Goal: Contribute content

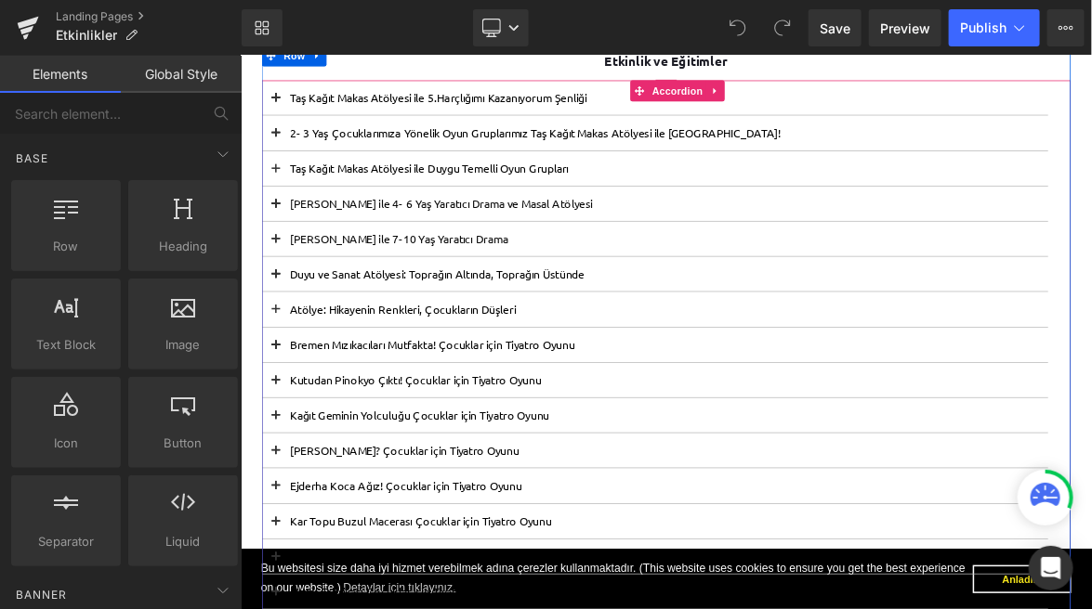
scroll to position [377, 0]
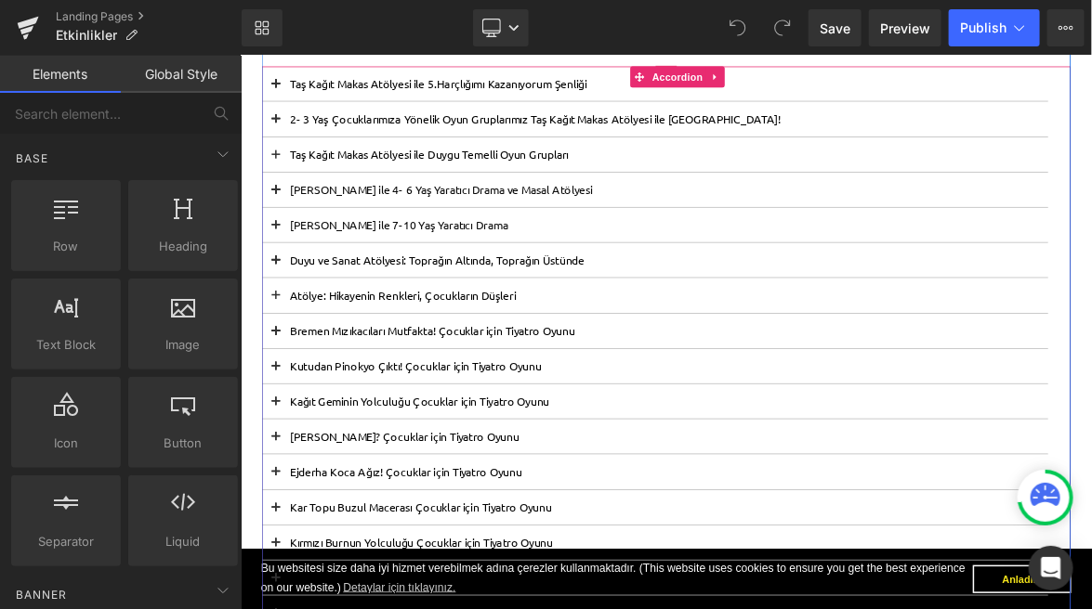
click at [362, 513] on div "Kağıt Geminin Yolculuğu Çocuklar için Tiyatro Oyunu Text Block" at bounding box center [787, 512] width 964 height 18
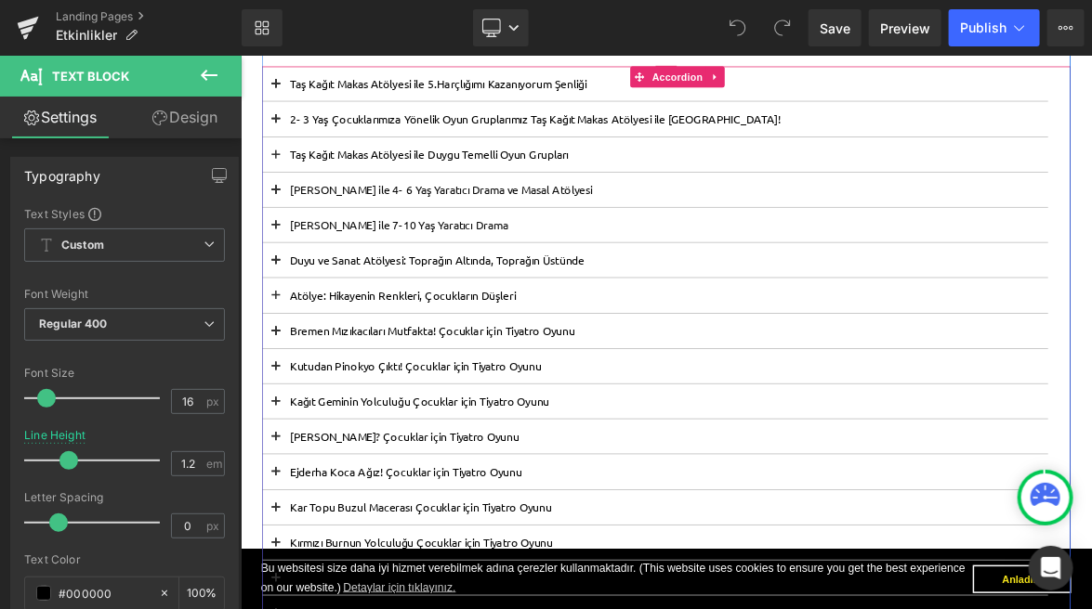
click at [286, 517] on span at bounding box center [286, 517] width 0 height 0
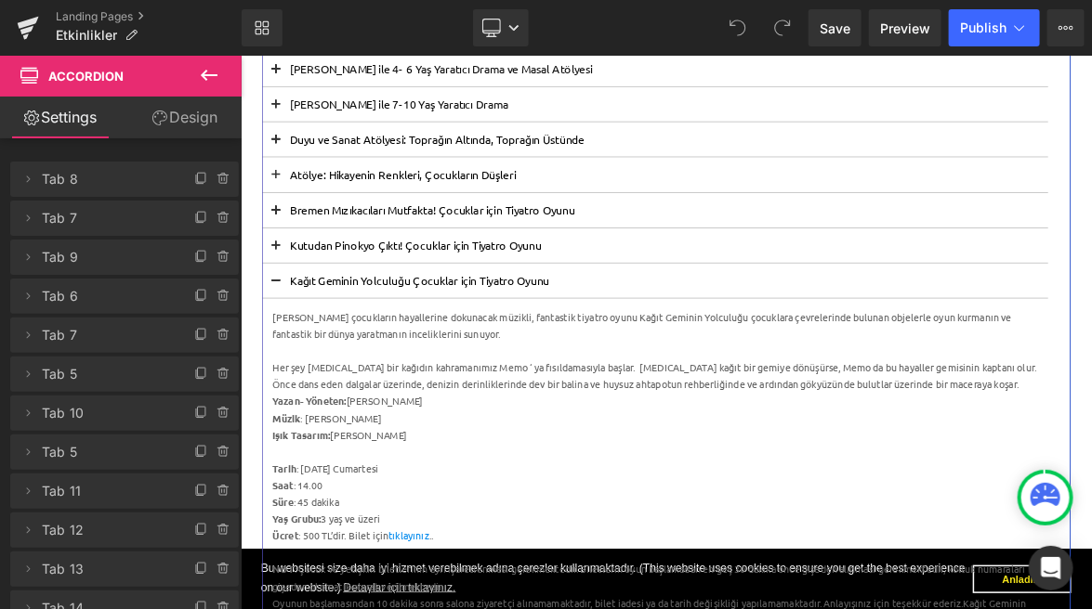
scroll to position [539, 0]
click at [289, 344] on button at bounding box center [286, 350] width 37 height 46
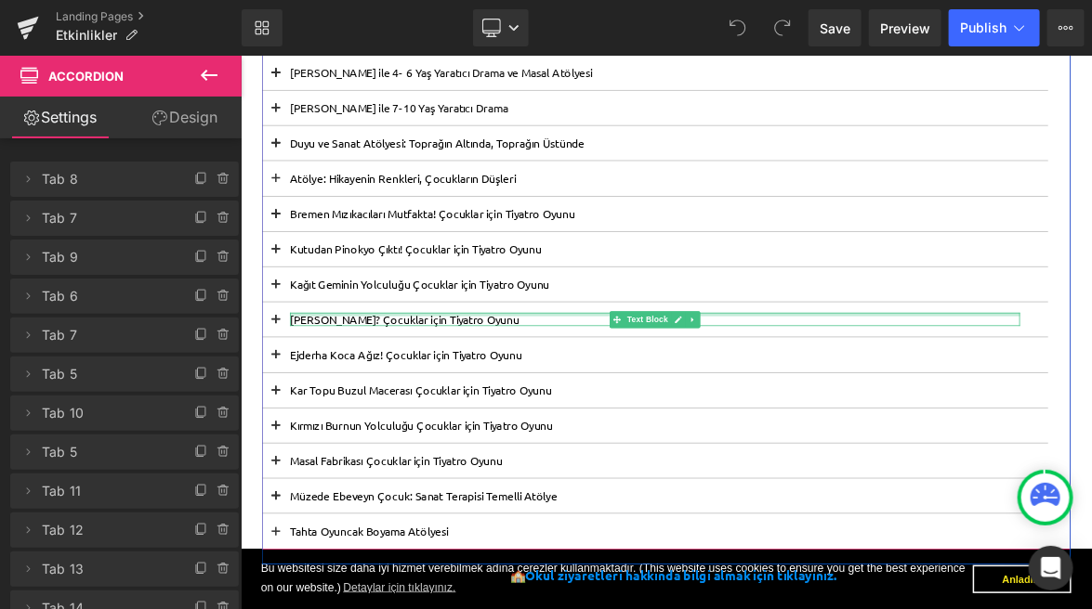
scroll to position [521, 0]
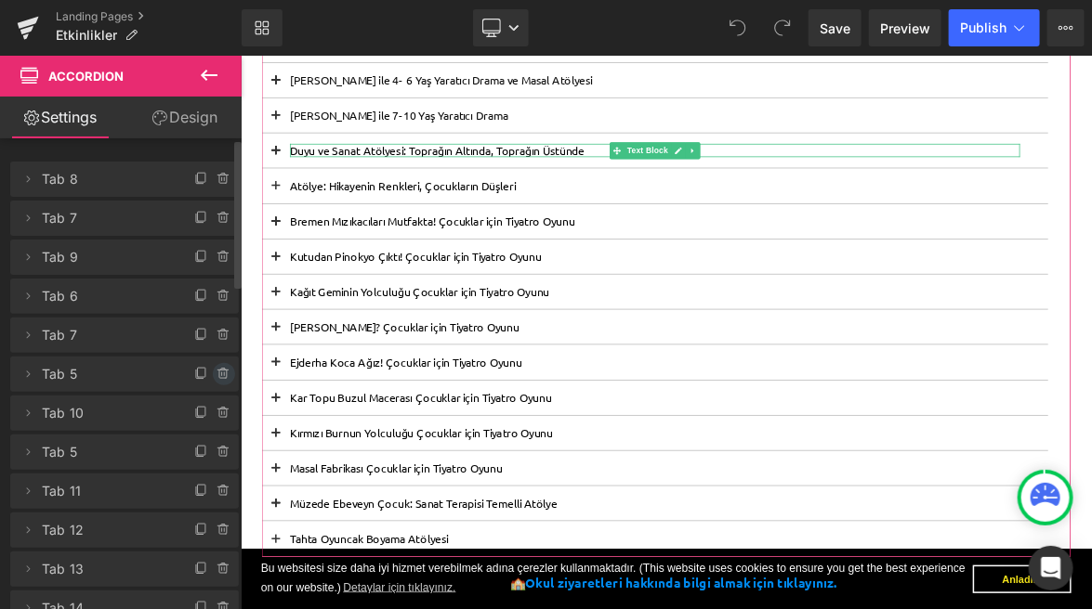
click at [216, 373] on icon at bounding box center [223, 374] width 15 height 15
click at [216, 373] on button "Delete" at bounding box center [204, 375] width 59 height 24
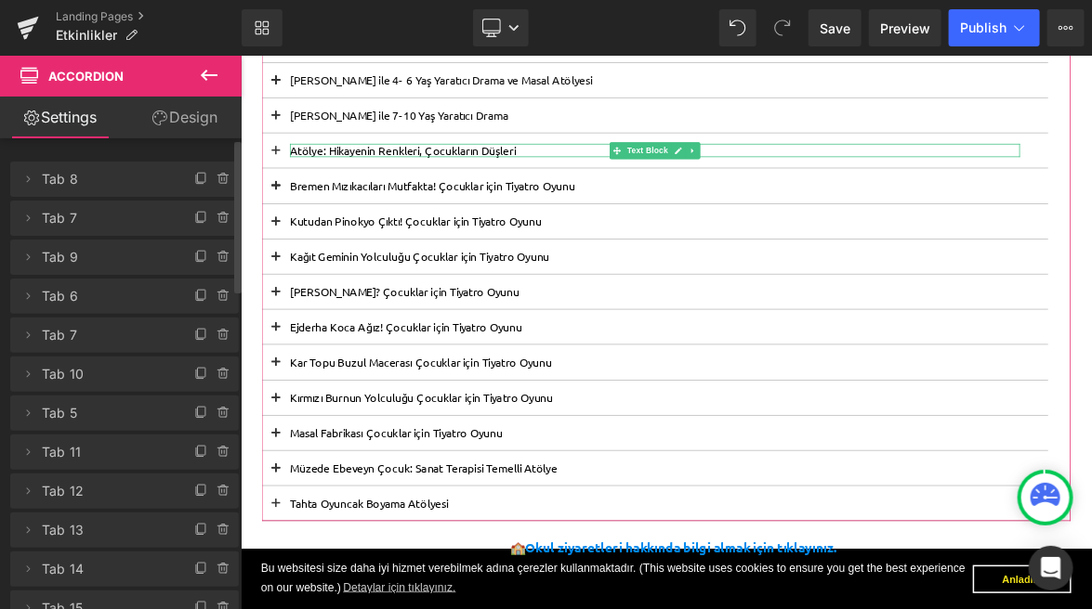
click at [216, 373] on icon at bounding box center [223, 374] width 15 height 15
click at [216, 373] on button "Delete" at bounding box center [204, 375] width 59 height 24
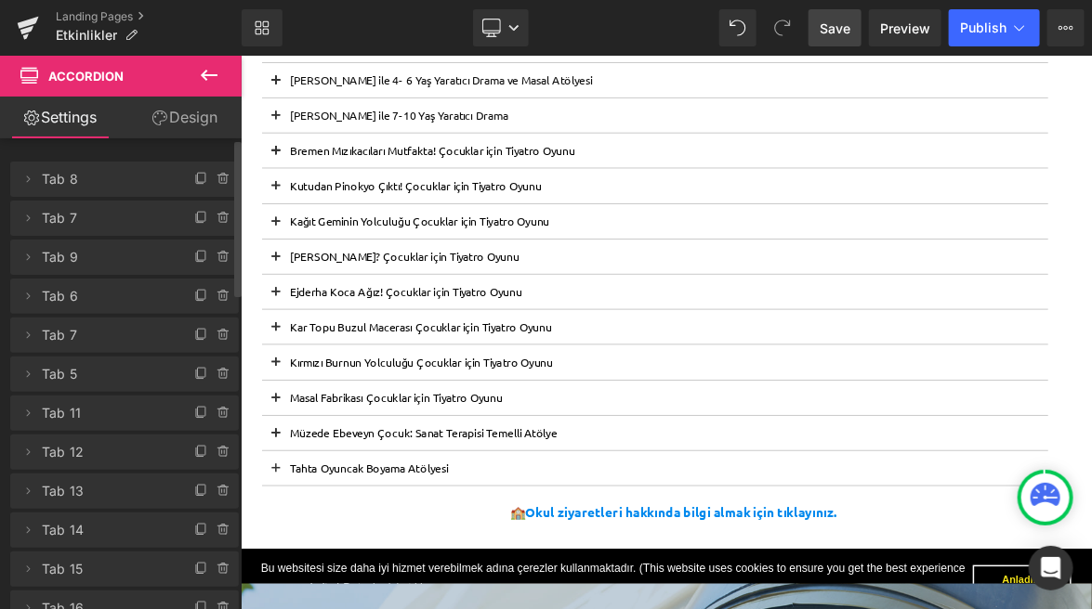
click at [839, 36] on span "Save" at bounding box center [834, 29] width 31 height 20
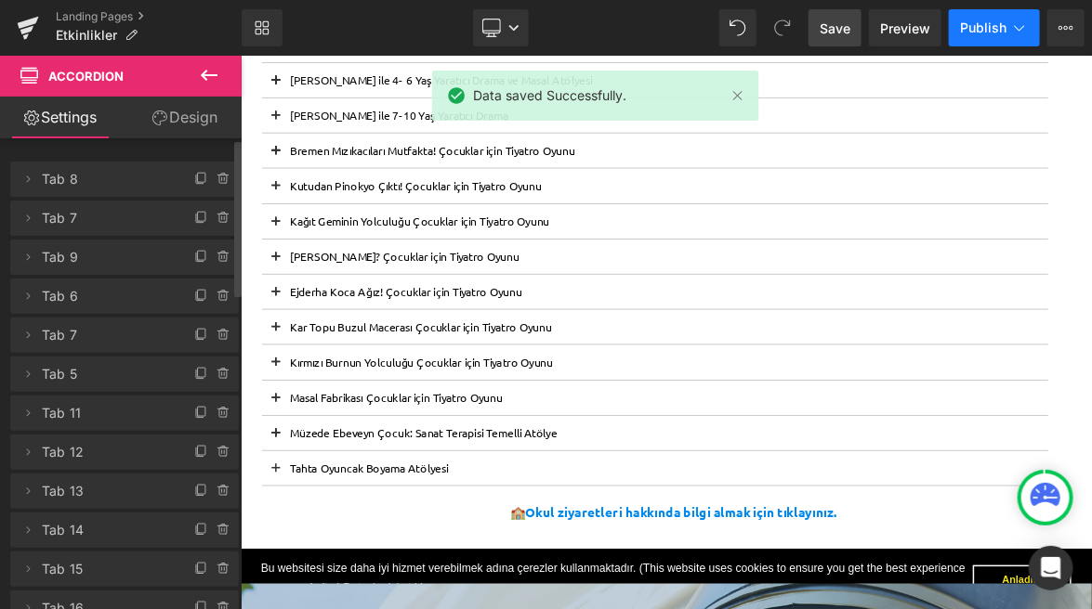
click at [987, 22] on span "Publish" at bounding box center [983, 27] width 46 height 15
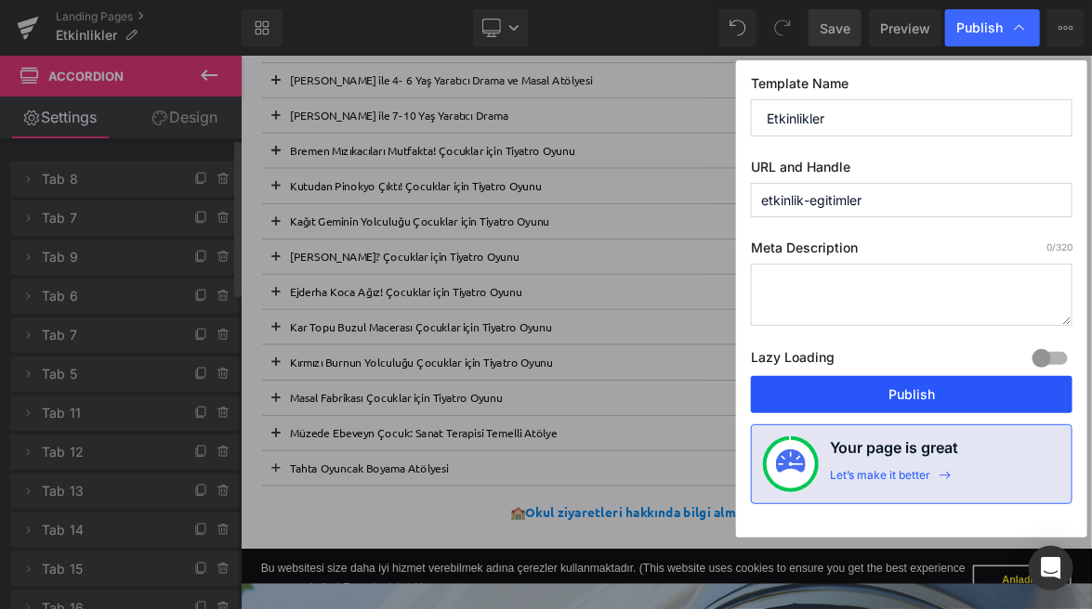
click at [865, 391] on button "Publish" at bounding box center [911, 394] width 321 height 37
